Goal: Task Accomplishment & Management: Manage account settings

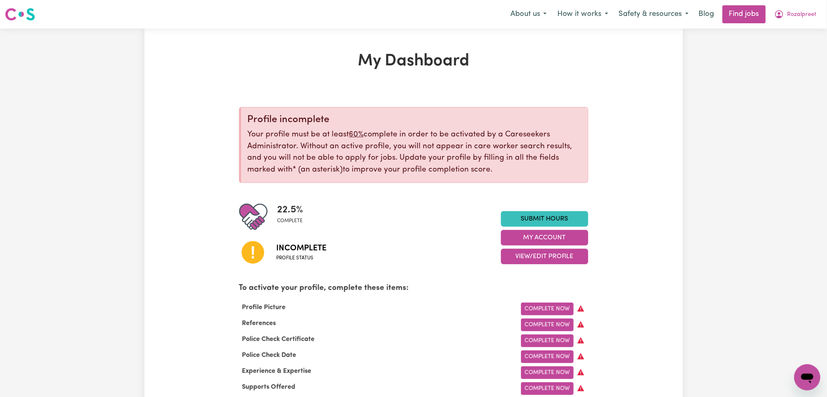
scroll to position [54, 0]
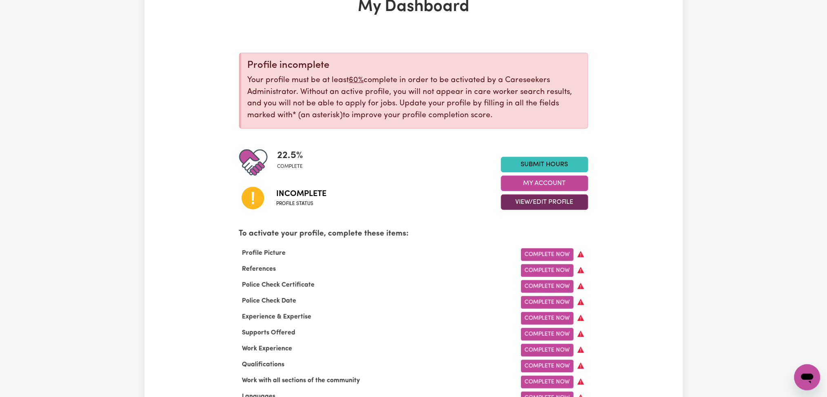
click at [529, 200] on button "View/Edit Profile" at bounding box center [544, 202] width 87 height 16
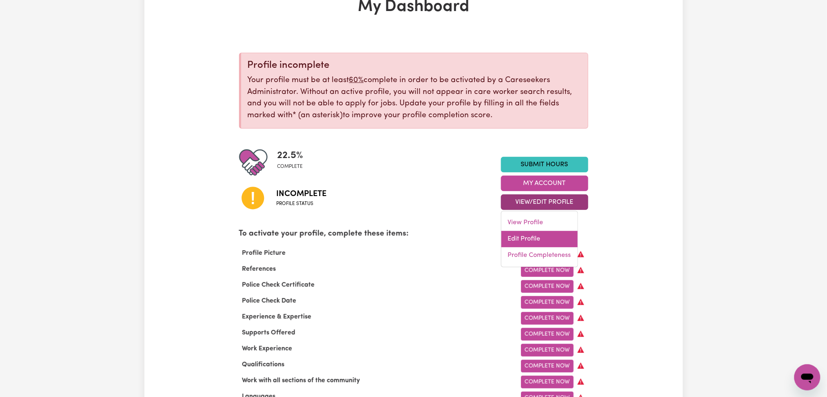
click at [521, 241] on link "Edit Profile" at bounding box center [540, 239] width 76 height 16
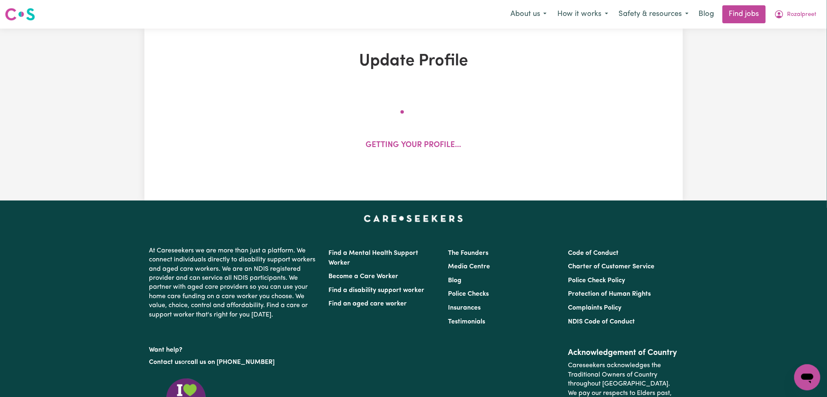
select select "[DEMOGRAPHIC_DATA]"
select select "Student Visa"
select select "Studying a healthcare related degree or qualification"
select select "45"
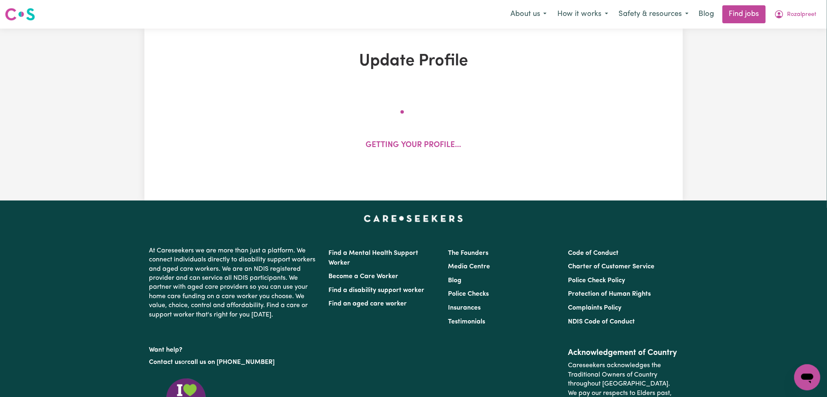
select select "45"
select select "48"
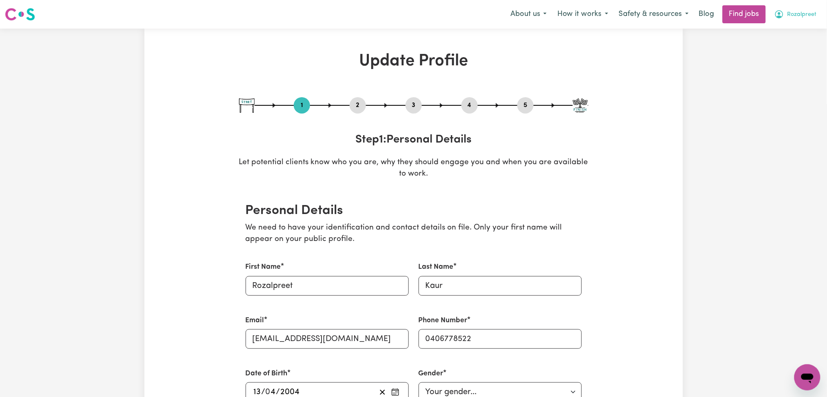
drag, startPoint x: 799, startPoint y: 9, endPoint x: 797, endPoint y: 17, distance: 7.6
click at [799, 10] on button "Rozalpreet" at bounding box center [795, 14] width 53 height 17
click at [792, 29] on link "My Account" at bounding box center [789, 32] width 64 height 16
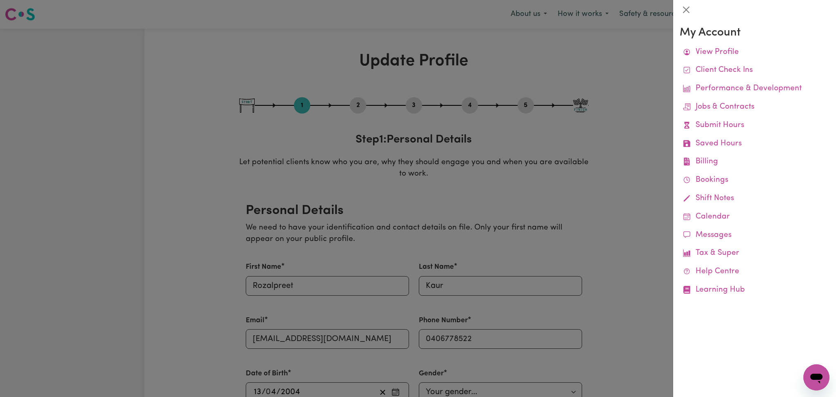
click at [612, 62] on div at bounding box center [418, 198] width 836 height 397
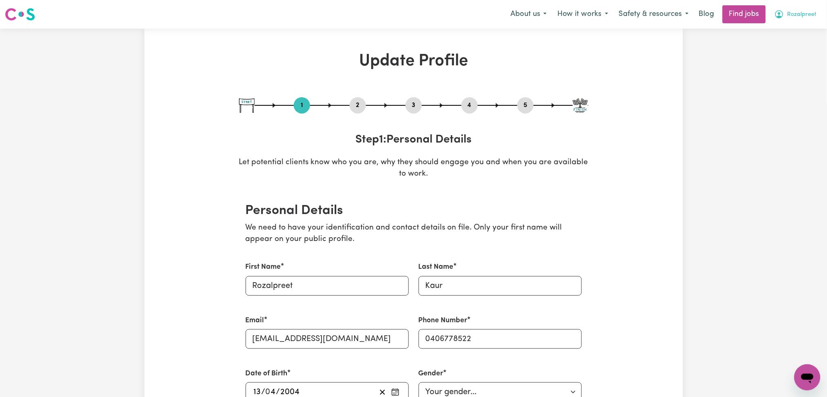
click at [818, 20] on button "Rozalpreet" at bounding box center [795, 14] width 53 height 17
click at [794, 47] on link "My Dashboard" at bounding box center [789, 47] width 64 height 16
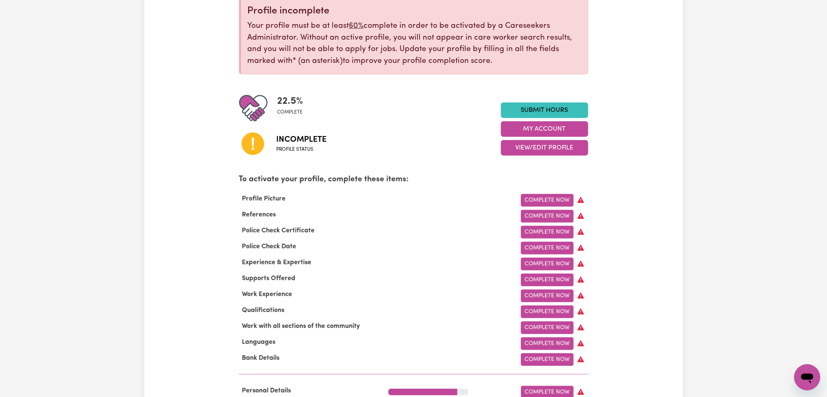
scroll to position [163, 0]
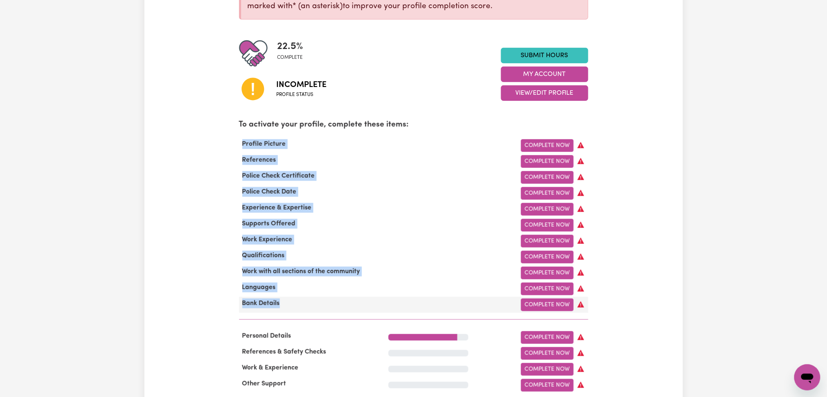
drag, startPoint x: 239, startPoint y: 141, endPoint x: 318, endPoint y: 312, distance: 188.8
click at [318, 312] on div "To activate your profile, complete these items: Profile Picture Complete Now Re…" at bounding box center [413, 219] width 349 height 200
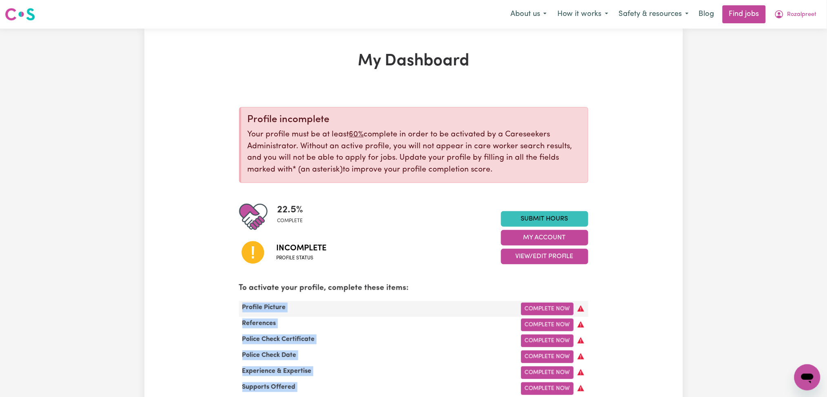
scroll to position [109, 0]
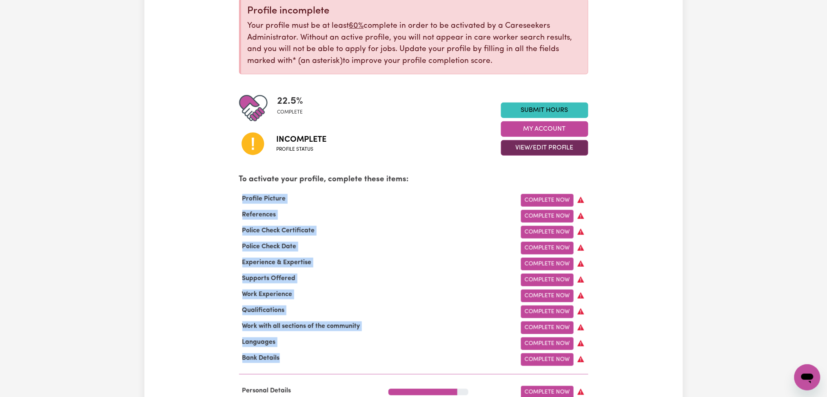
click at [521, 149] on button "View/Edit Profile" at bounding box center [544, 148] width 87 height 16
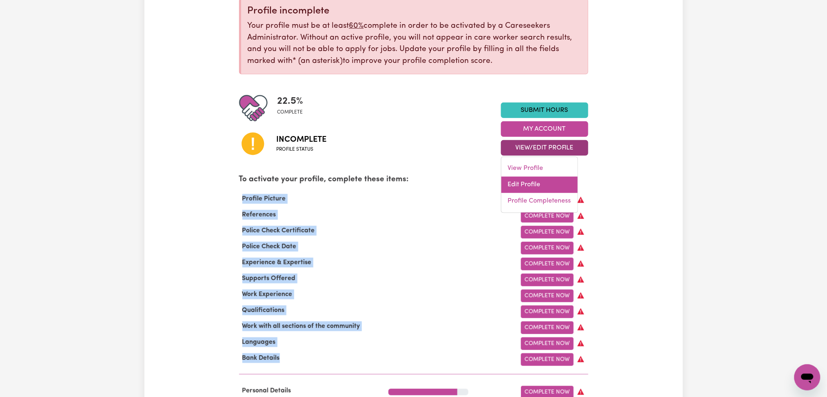
click at [516, 190] on link "Edit Profile" at bounding box center [540, 185] width 76 height 16
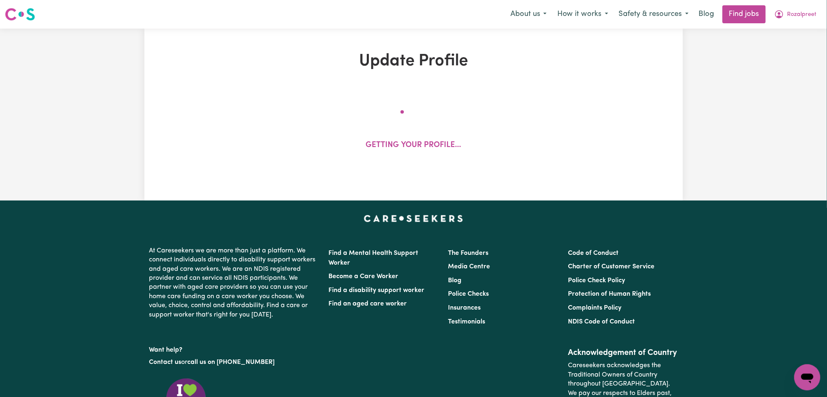
select select "[DEMOGRAPHIC_DATA]"
select select "Student Visa"
select select "Studying a healthcare related degree or qualification"
select select "45"
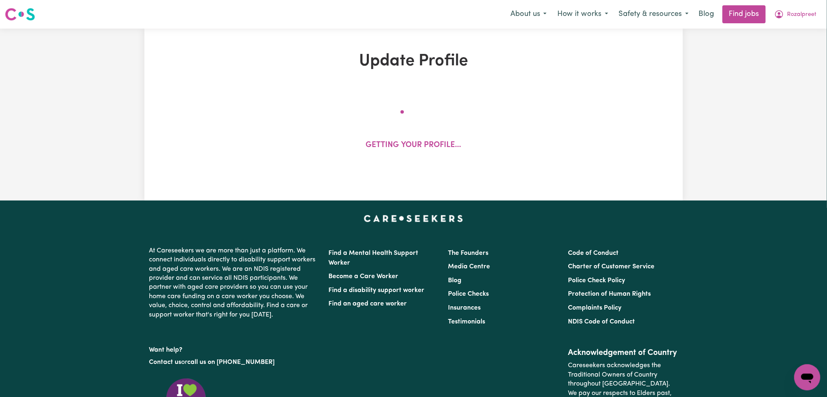
select select "45"
select select "48"
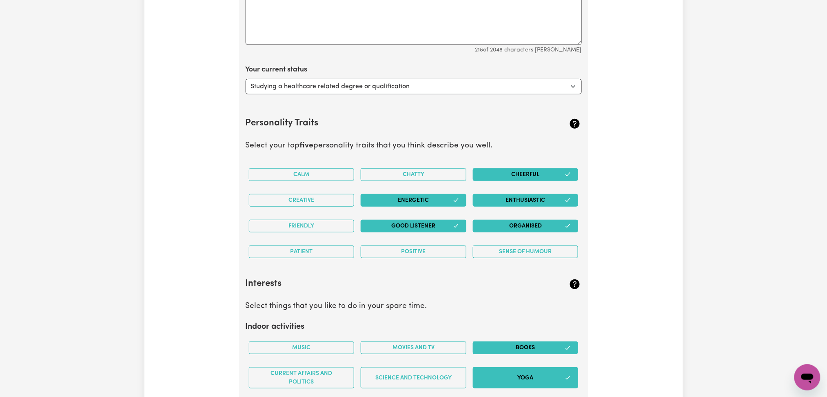
scroll to position [1034, 0]
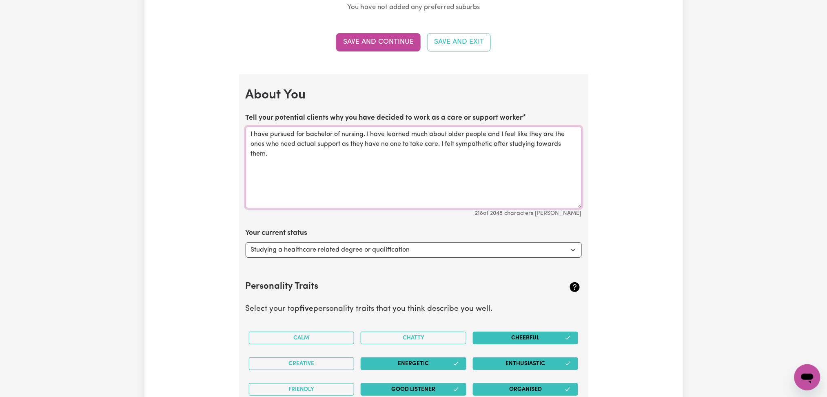
click at [367, 138] on textarea "I have pursued for bachelor of nursing. I have learned much about older people …" at bounding box center [414, 168] width 336 height 82
click at [348, 150] on textarea "I have pursued for bachelor of nursing. I have learned much about older people …" at bounding box center [414, 168] width 336 height 82
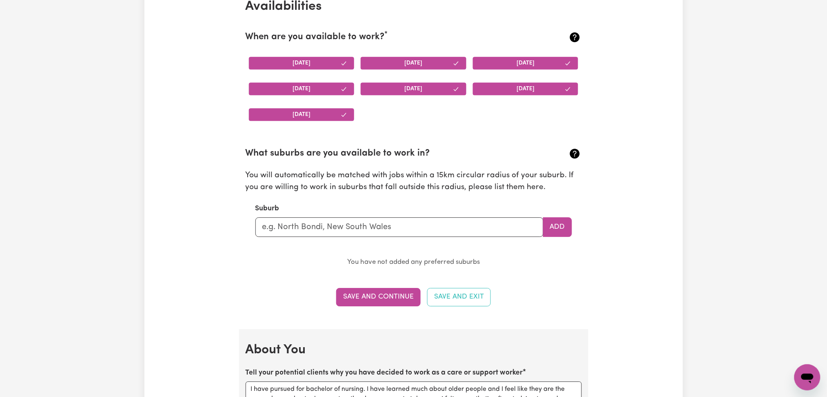
scroll to position [0, 0]
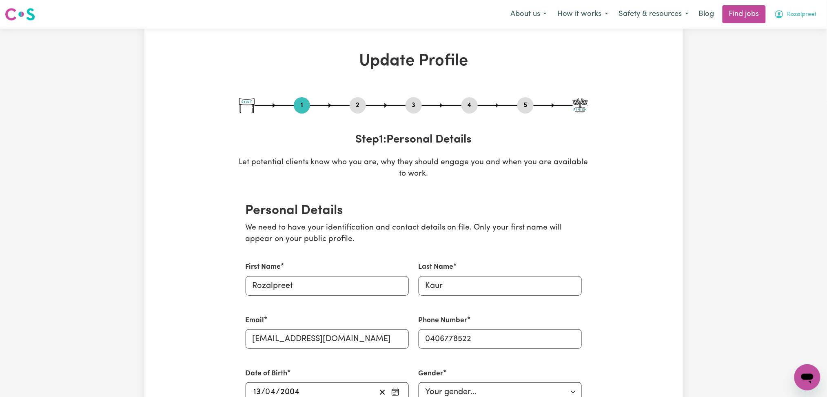
click at [790, 15] on span "Rozalpreet" at bounding box center [802, 14] width 29 height 9
click at [775, 60] on link "Logout" at bounding box center [789, 63] width 64 height 16
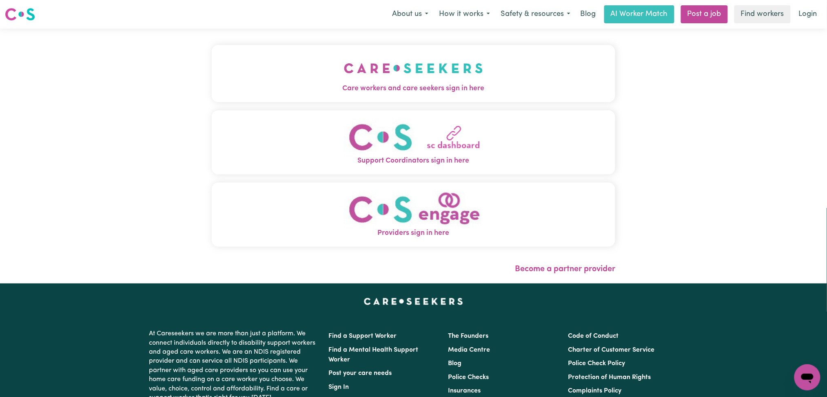
click at [218, 67] on button "Care workers and care seekers sign in here" at bounding box center [414, 73] width 404 height 57
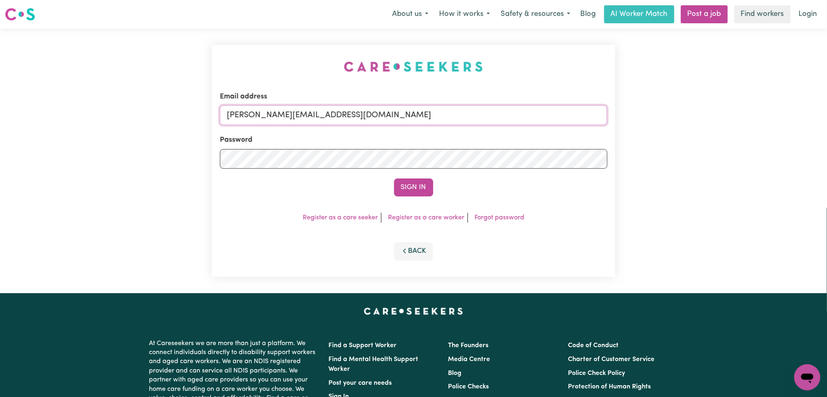
click at [324, 122] on input "[PERSON_NAME][EMAIL_ADDRESS][DOMAIN_NAME]" at bounding box center [414, 115] width 388 height 20
drag, startPoint x: 268, startPoint y: 114, endPoint x: 432, endPoint y: 131, distance: 164.5
click at [441, 114] on input "Superuser~[EMAIL_ADDRESS][DOMAIN_NAME]" at bounding box center [414, 115] width 388 height 20
type input "Superuser~[EMAIL_ADDRESS][DOMAIN_NAME]"
click at [397, 175] on form "Email address Superuser~[EMAIL_ADDRESS][DOMAIN_NAME] Password Sign In" at bounding box center [414, 143] width 388 height 105
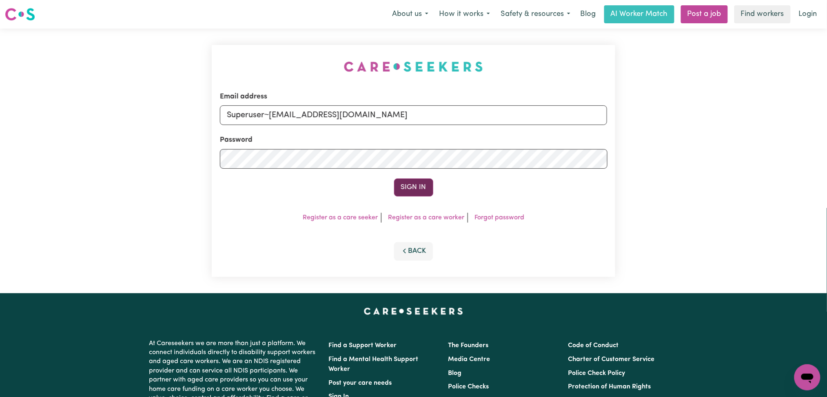
click at [420, 192] on button "Sign In" at bounding box center [413, 187] width 39 height 18
